Goal: Check status: Check status

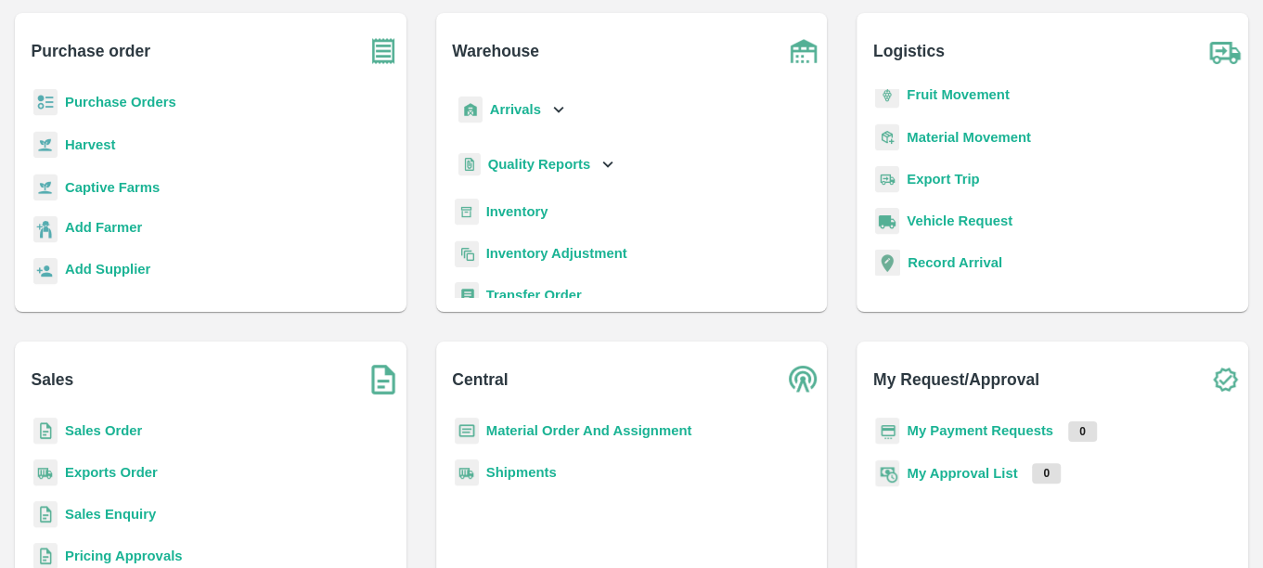
scroll to position [102, 0]
click at [102, 101] on b "Purchase Orders" at bounding box center [120, 102] width 111 height 15
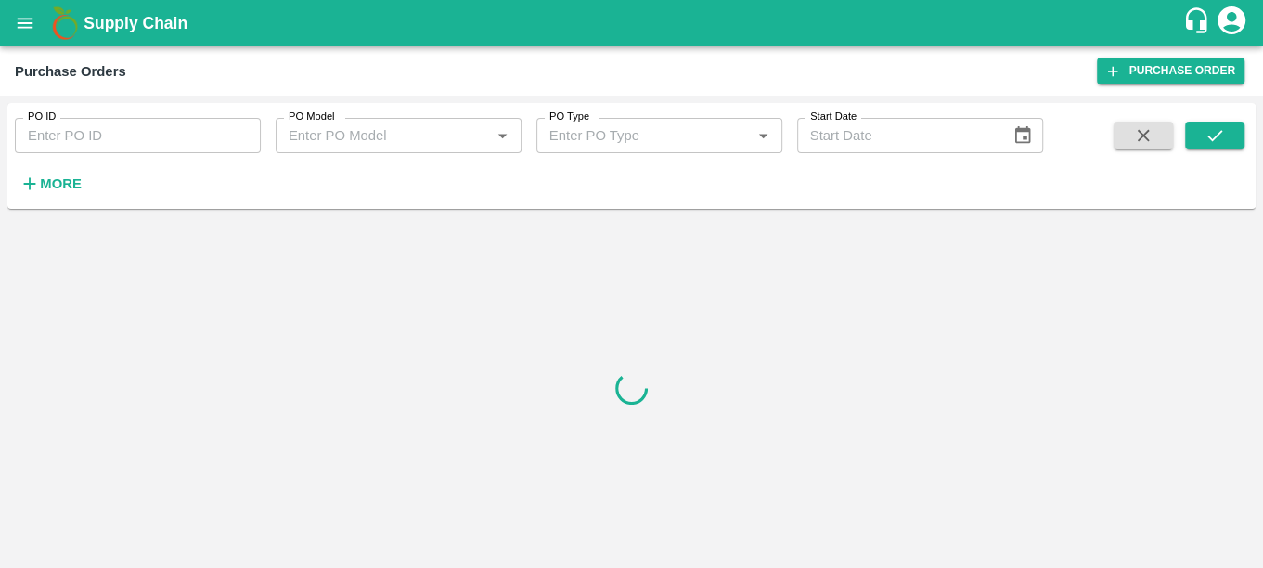
click at [120, 148] on input "PO ID" at bounding box center [138, 135] width 246 height 35
paste input "171887"
click at [1220, 138] on icon "submit" at bounding box center [1215, 135] width 20 height 20
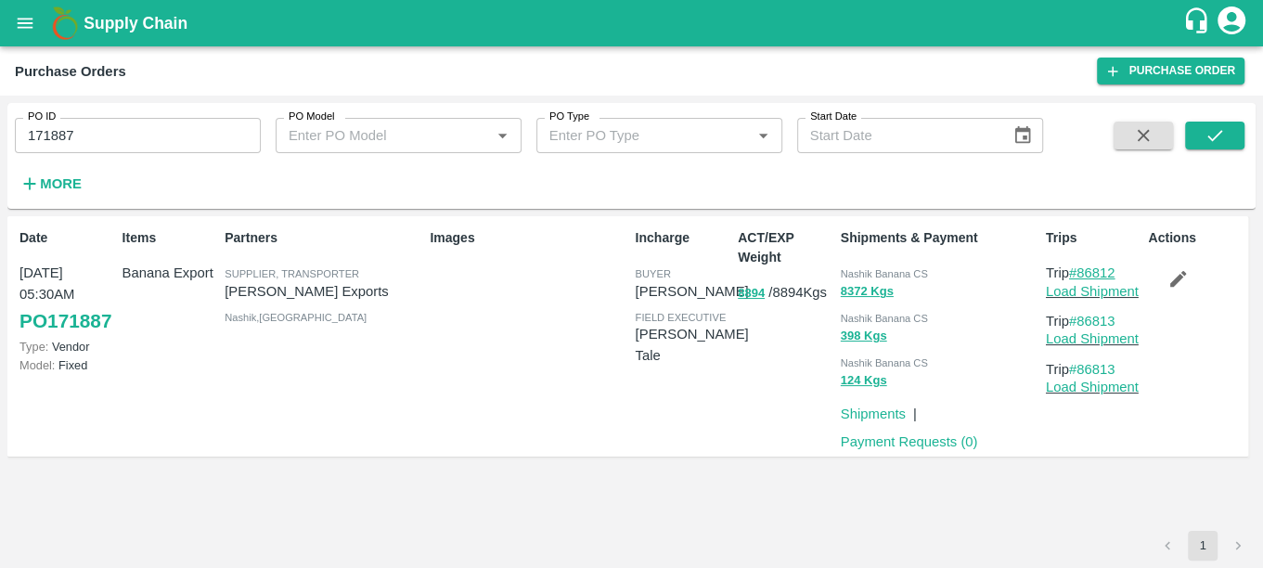
click at [1083, 267] on link "#86812" at bounding box center [1092, 272] width 46 height 15
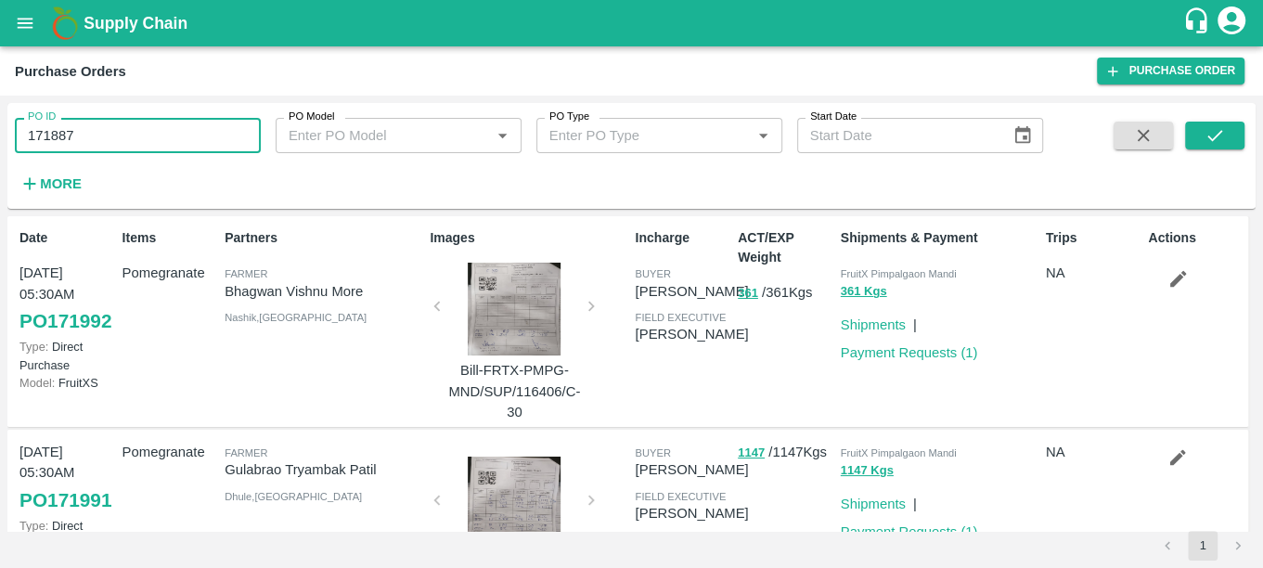
drag, startPoint x: 94, startPoint y: 129, endPoint x: 0, endPoint y: 134, distance: 93.9
click at [0, 134] on html "Supply Chain Purchase Orders Purchase Order PO ID 171887 PO ID PO Model PO Mode…" at bounding box center [631, 284] width 1263 height 568
paste input "text"
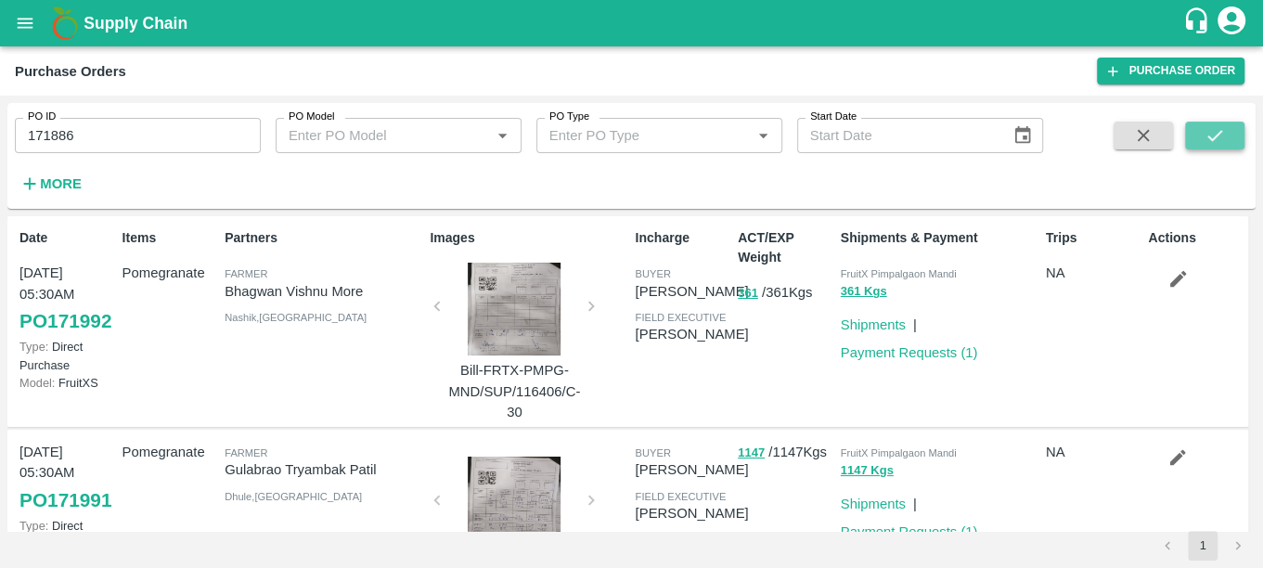
click at [1208, 138] on icon "submit" at bounding box center [1215, 135] width 20 height 20
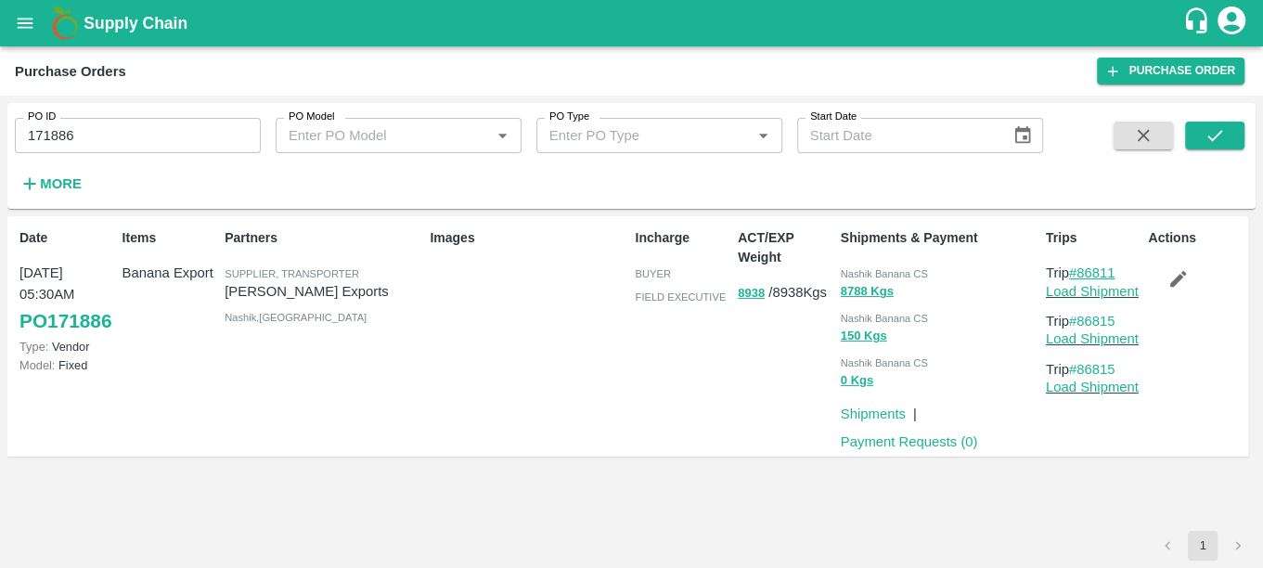
click at [1090, 273] on link "#86811" at bounding box center [1092, 272] width 46 height 15
click at [71, 136] on input "171886" at bounding box center [138, 135] width 246 height 35
drag, startPoint x: 88, startPoint y: 140, endPoint x: 1, endPoint y: 133, distance: 87.6
click at [1, 133] on div "PO ID 171886 PO ID PO Model PO Model   * PO Type PO Type   * Start Date Start D…" at bounding box center [631, 332] width 1263 height 472
paste input "text"
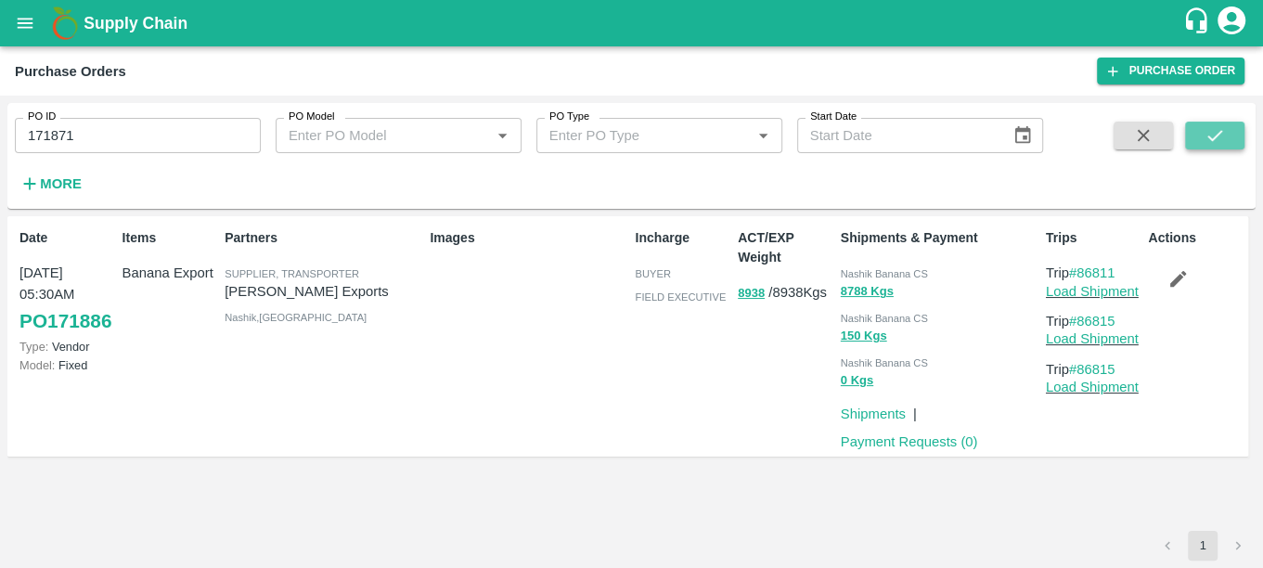
click at [1198, 131] on button "submit" at bounding box center [1214, 136] width 59 height 28
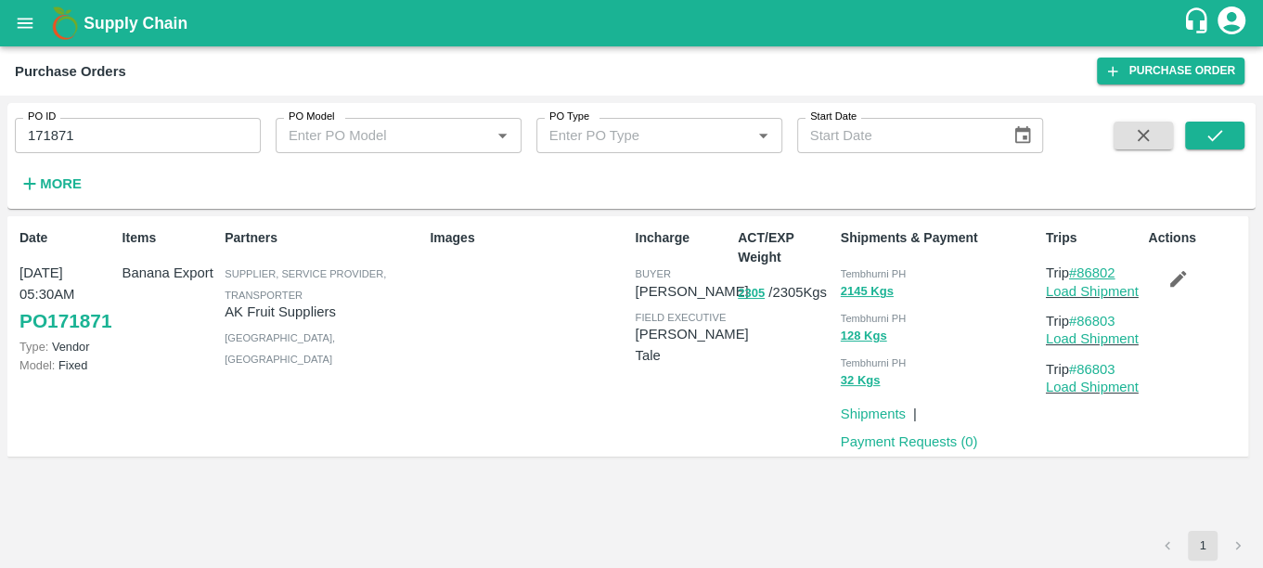
click at [1090, 268] on link "#86802" at bounding box center [1092, 272] width 46 height 15
drag, startPoint x: 83, startPoint y: 128, endPoint x: 0, endPoint y: 139, distance: 83.3
click at [0, 139] on html "Supply Chain Purchase Orders Purchase Order PO ID 171871 PO ID PO Model PO Mode…" at bounding box center [631, 284] width 1263 height 568
paste input "text"
click at [1206, 135] on icon "submit" at bounding box center [1215, 135] width 20 height 20
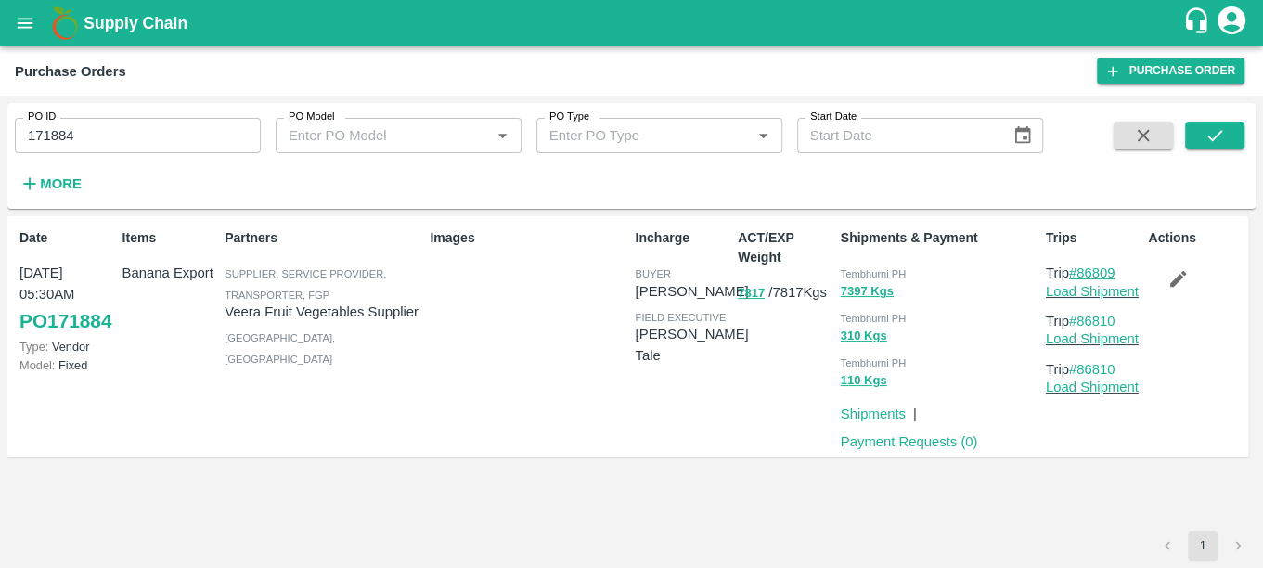
click at [1090, 270] on link "#86809" at bounding box center [1092, 272] width 46 height 15
drag, startPoint x: 83, startPoint y: 134, endPoint x: 0, endPoint y: 168, distance: 89.5
click at [0, 168] on html "Supply Chain Purchase Orders Purchase Order PO ID 171884 PO ID PO Model PO Mode…" at bounding box center [631, 284] width 1263 height 568
paste input "text"
type input "171830"
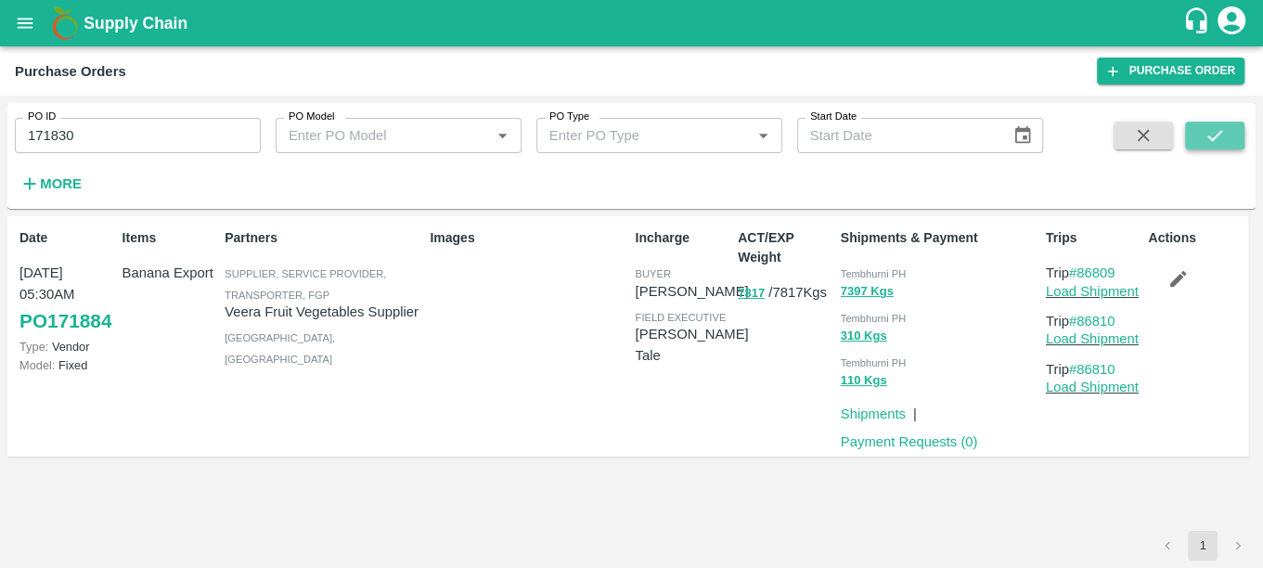
click at [1218, 142] on icon "submit" at bounding box center [1215, 135] width 20 height 20
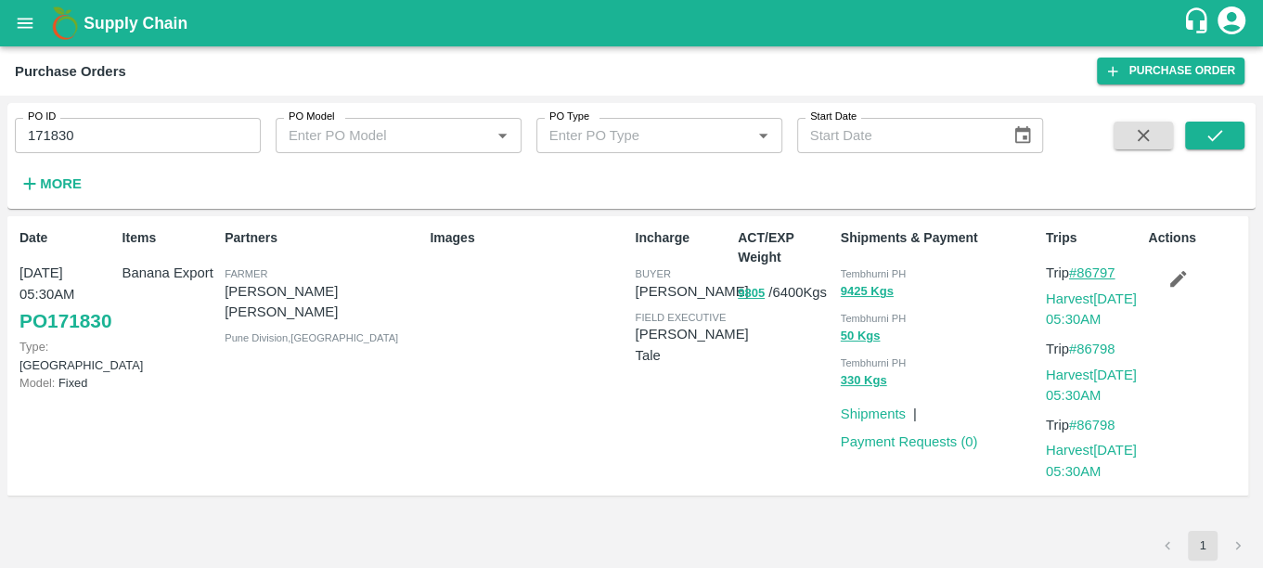
click at [1103, 275] on link "#86797" at bounding box center [1092, 272] width 46 height 15
